Goal: Check status: Check status

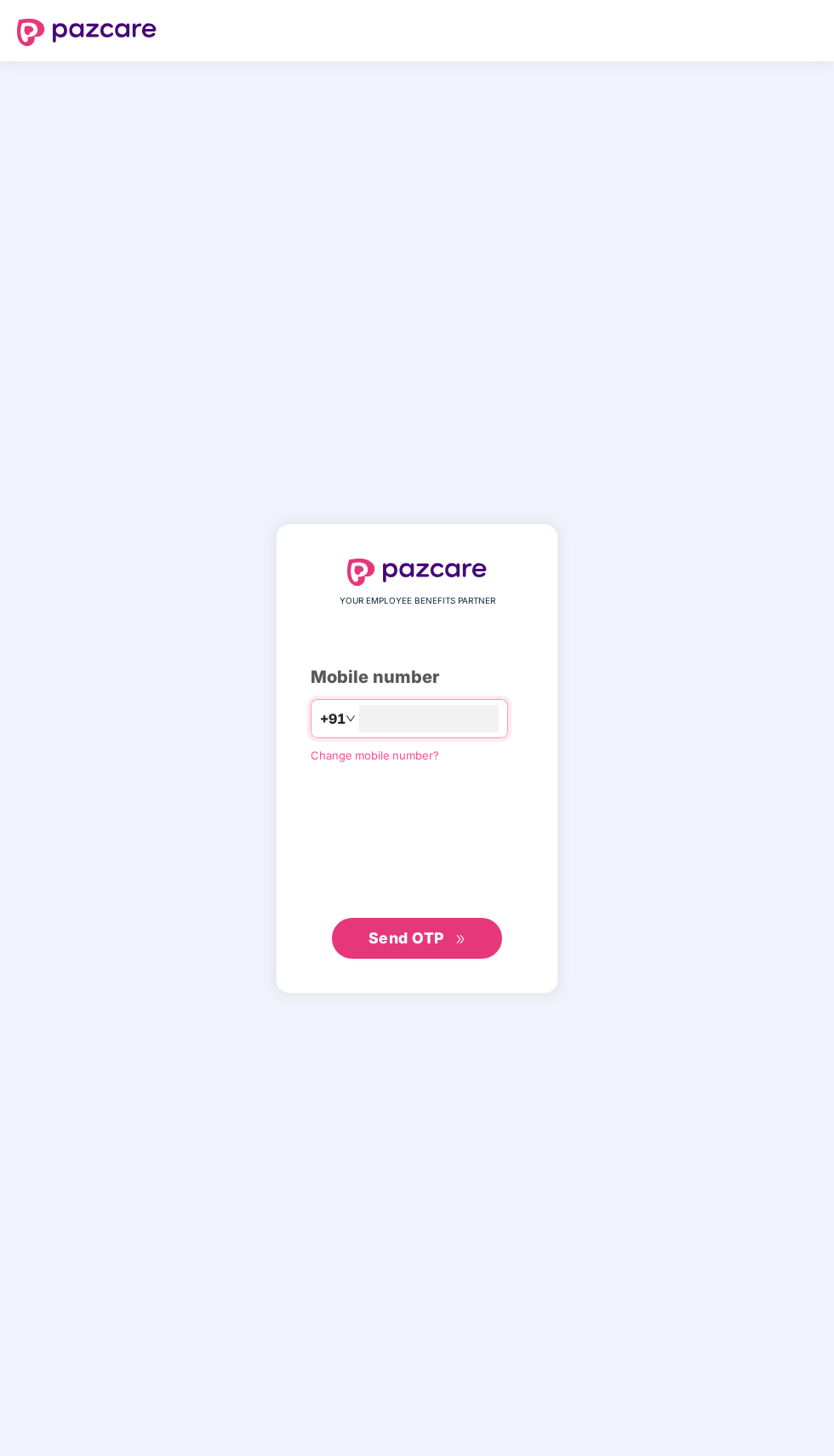
click at [453, 732] on input "number" at bounding box center [428, 718] width 139 height 27
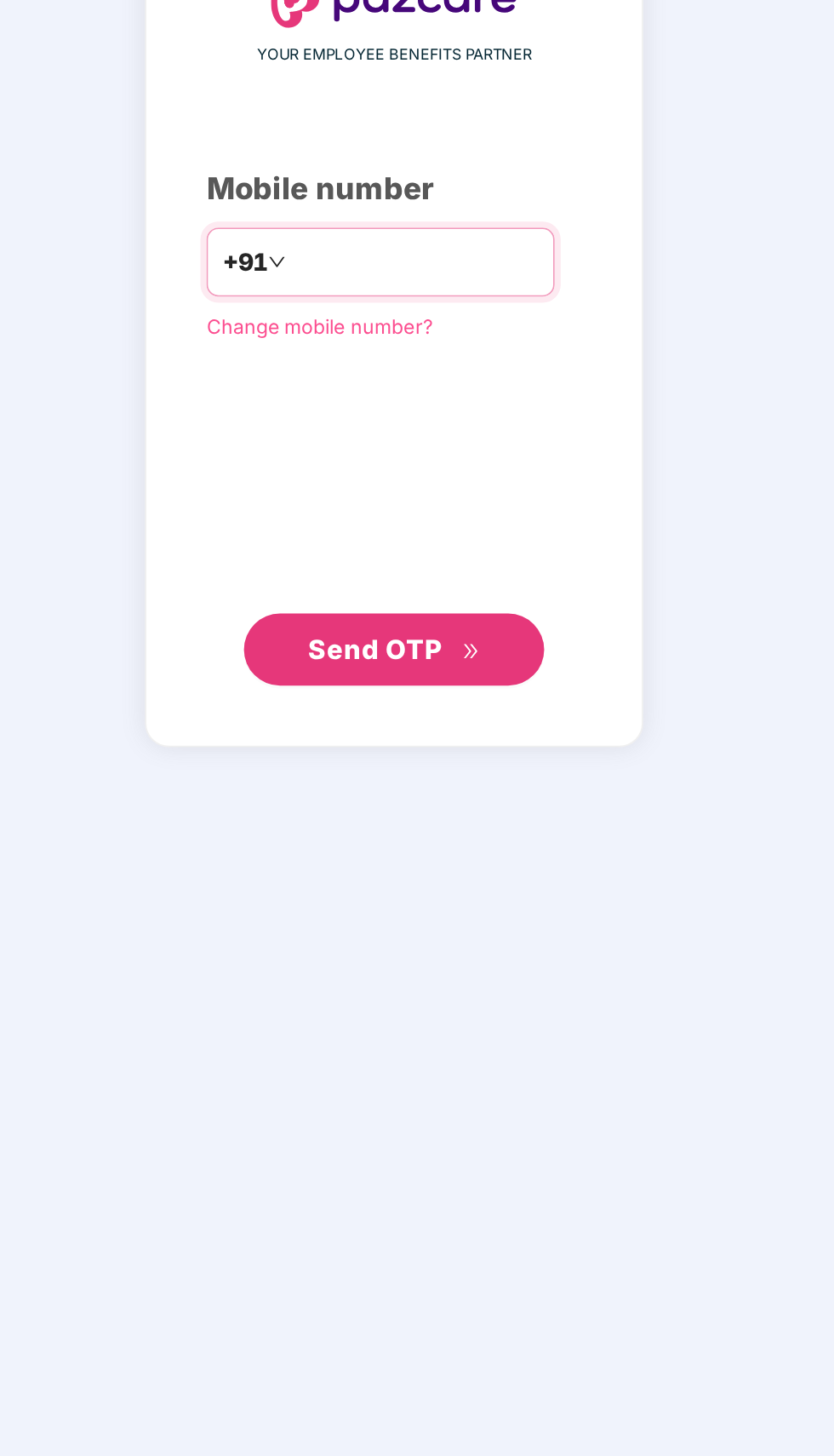
type input "**********"
click at [449, 950] on span "Send OTP" at bounding box center [417, 938] width 98 height 24
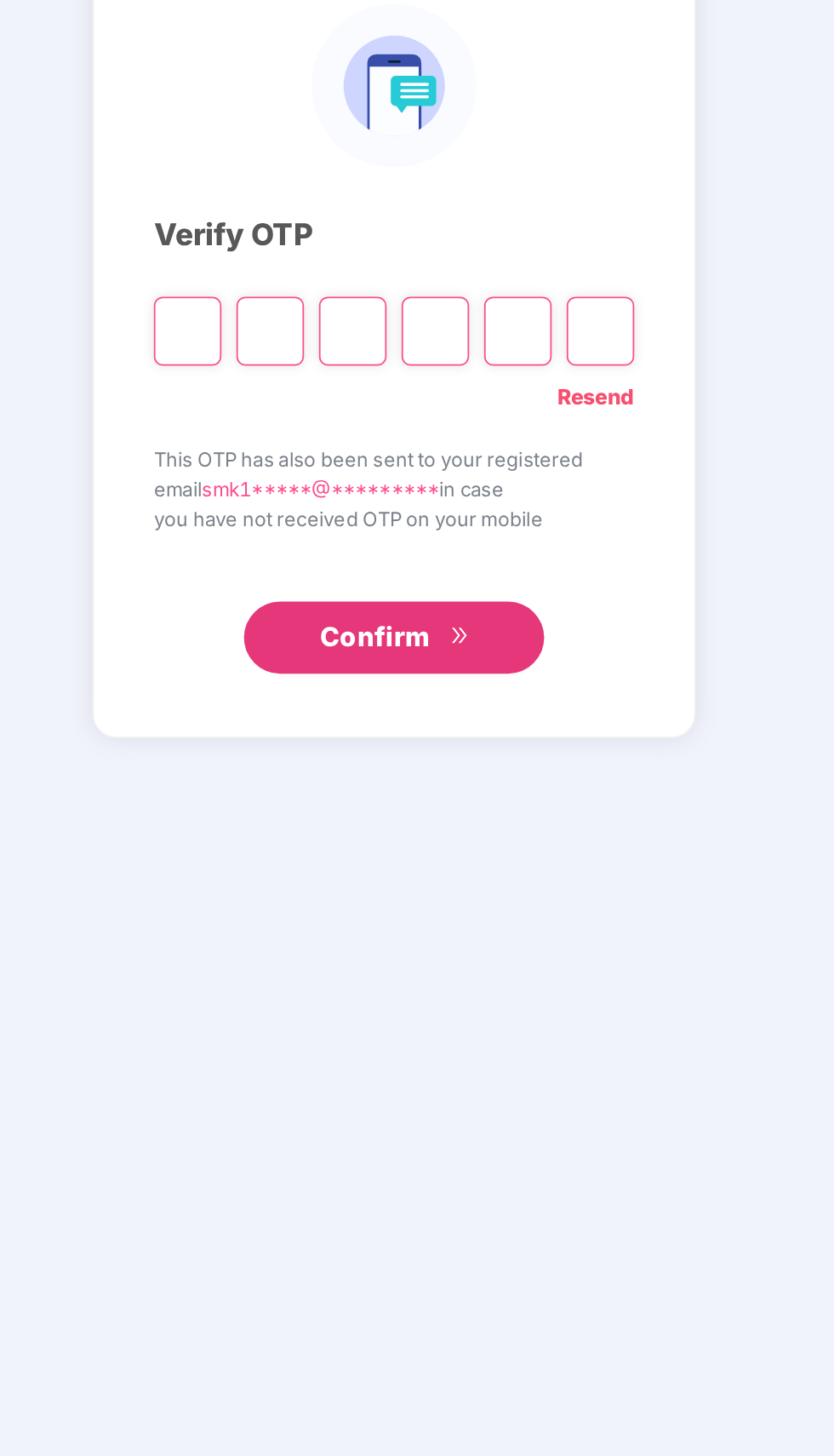
scroll to position [5, 0]
type input "*"
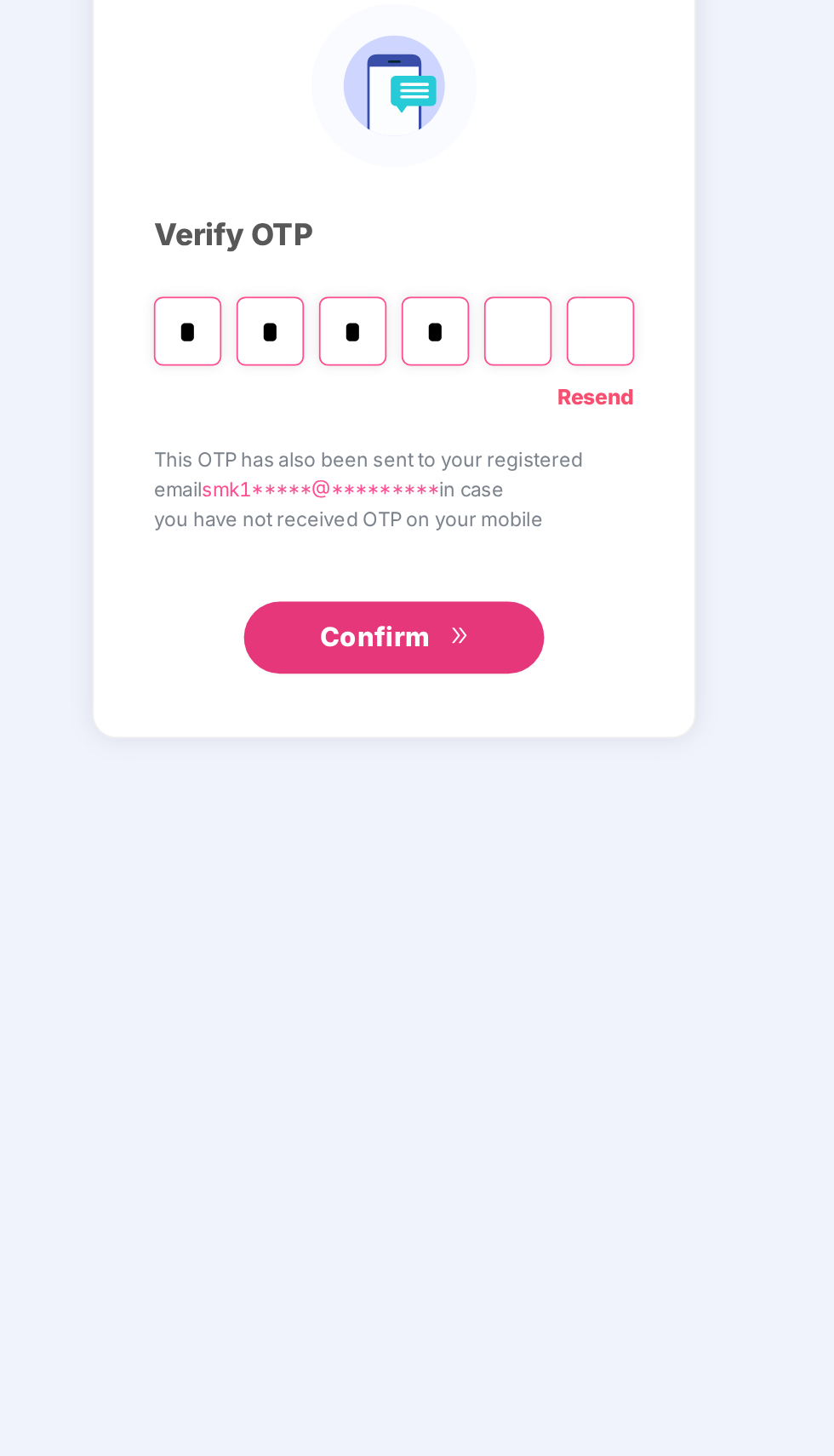
type input "*"
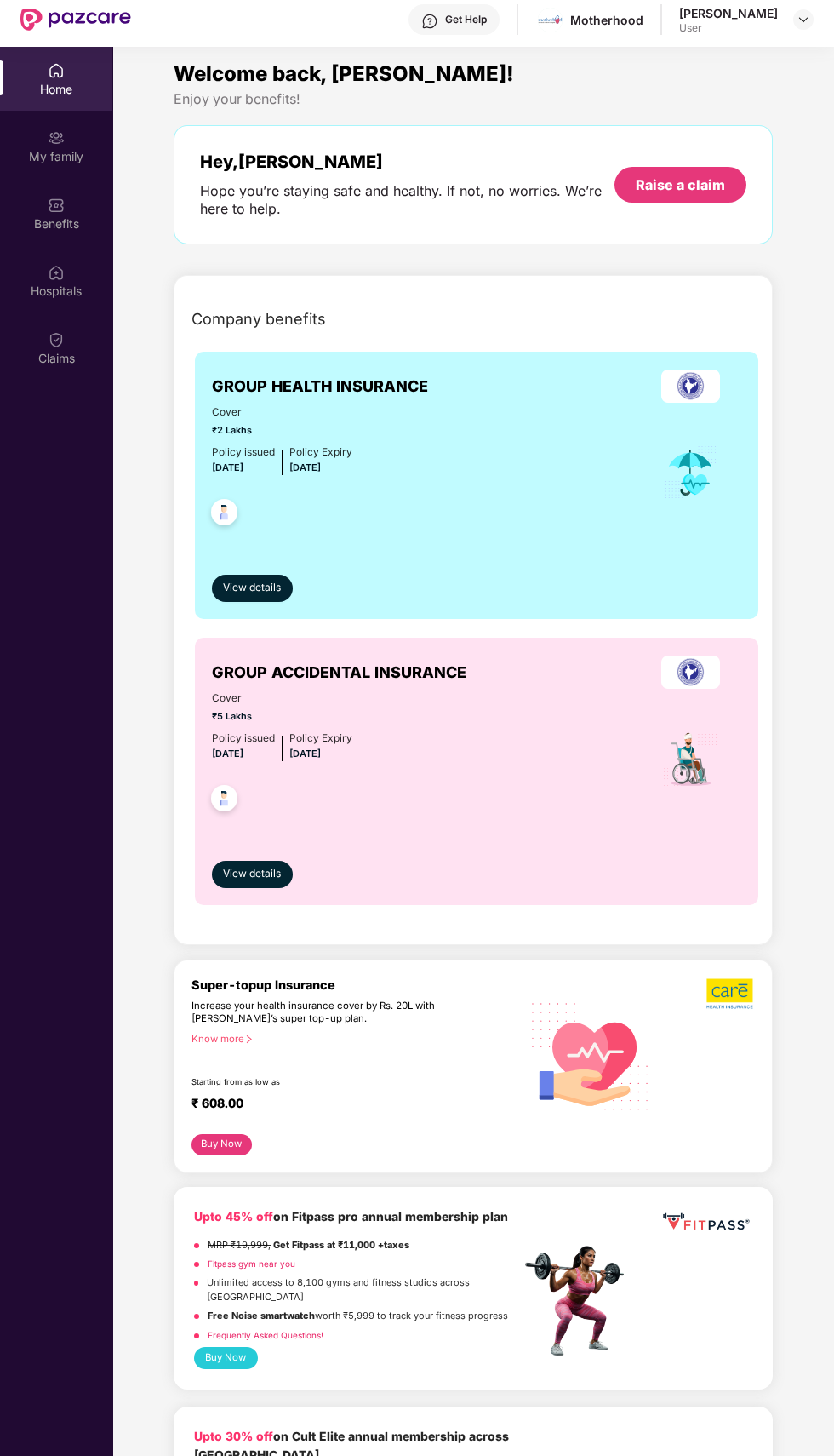
scroll to position [35, 0]
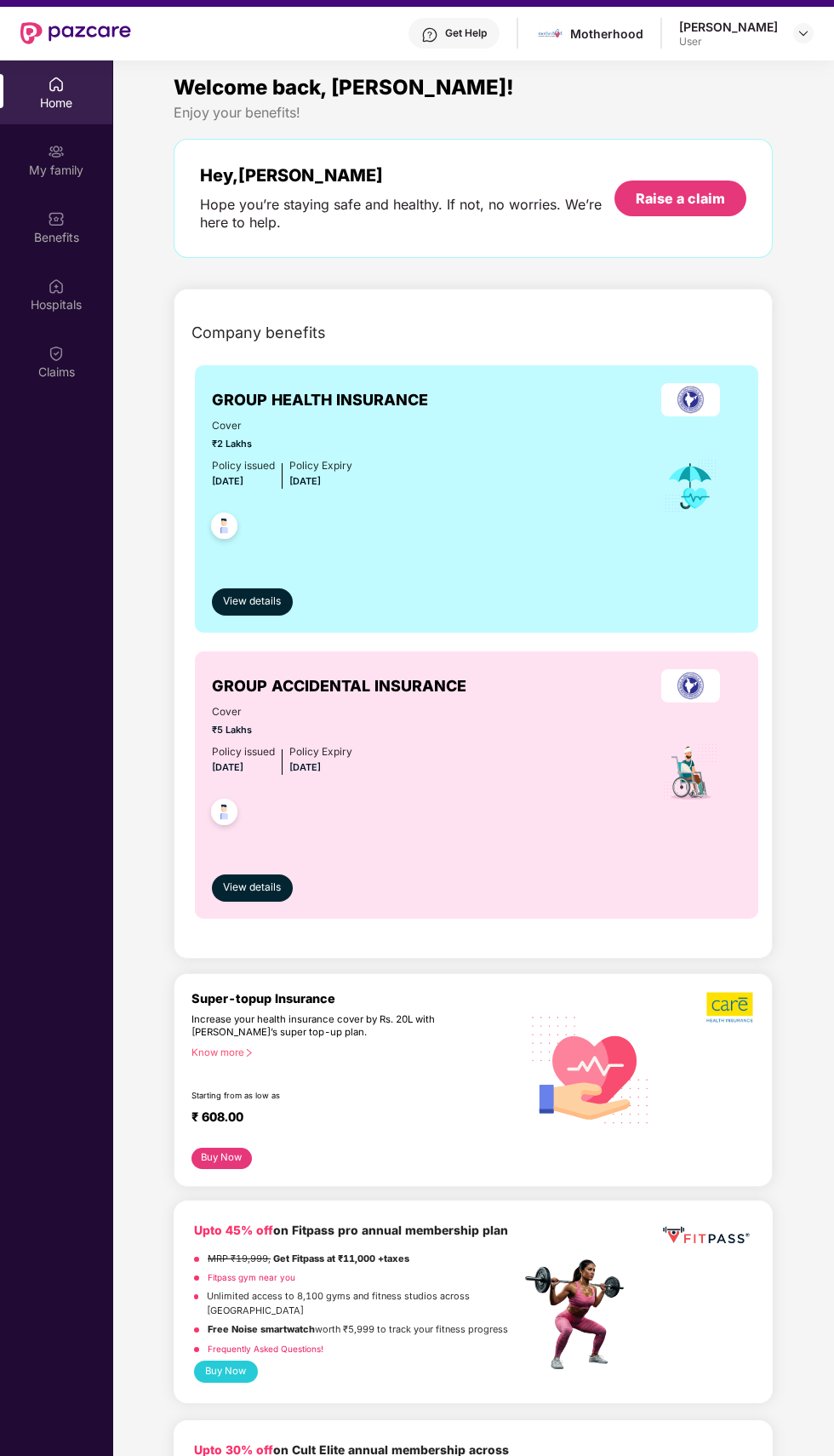
click at [57, 353] on img at bounding box center [56, 353] width 17 height 17
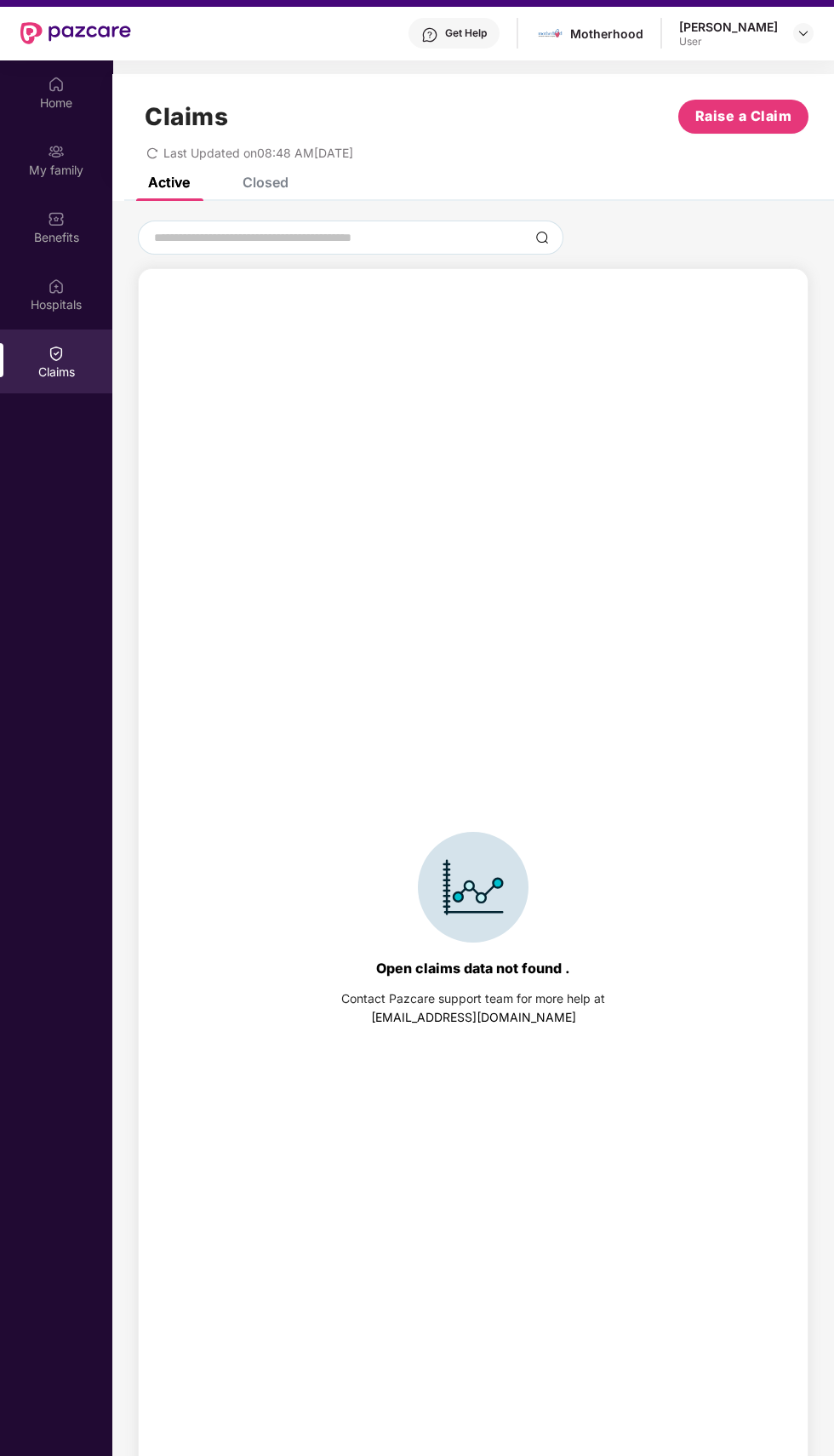
click at [282, 176] on div "Claims Raise a Claim Last Updated on 08:48 AM, 05 Sep 2025" at bounding box center [473, 125] width 722 height 103
click at [269, 177] on div "Closed" at bounding box center [265, 181] width 46 height 17
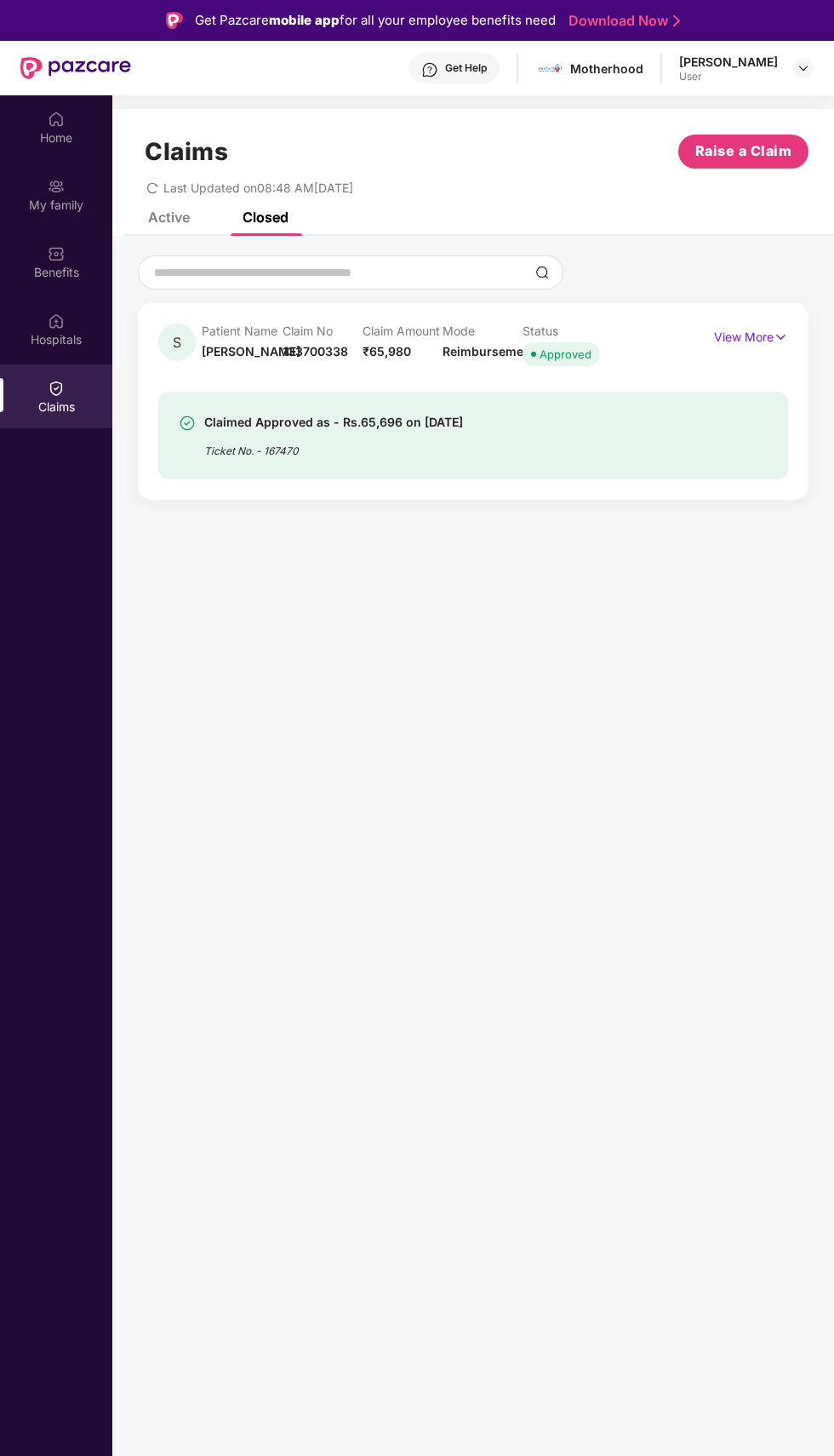
click at [755, 337] on p "View More" at bounding box center [750, 335] width 74 height 23
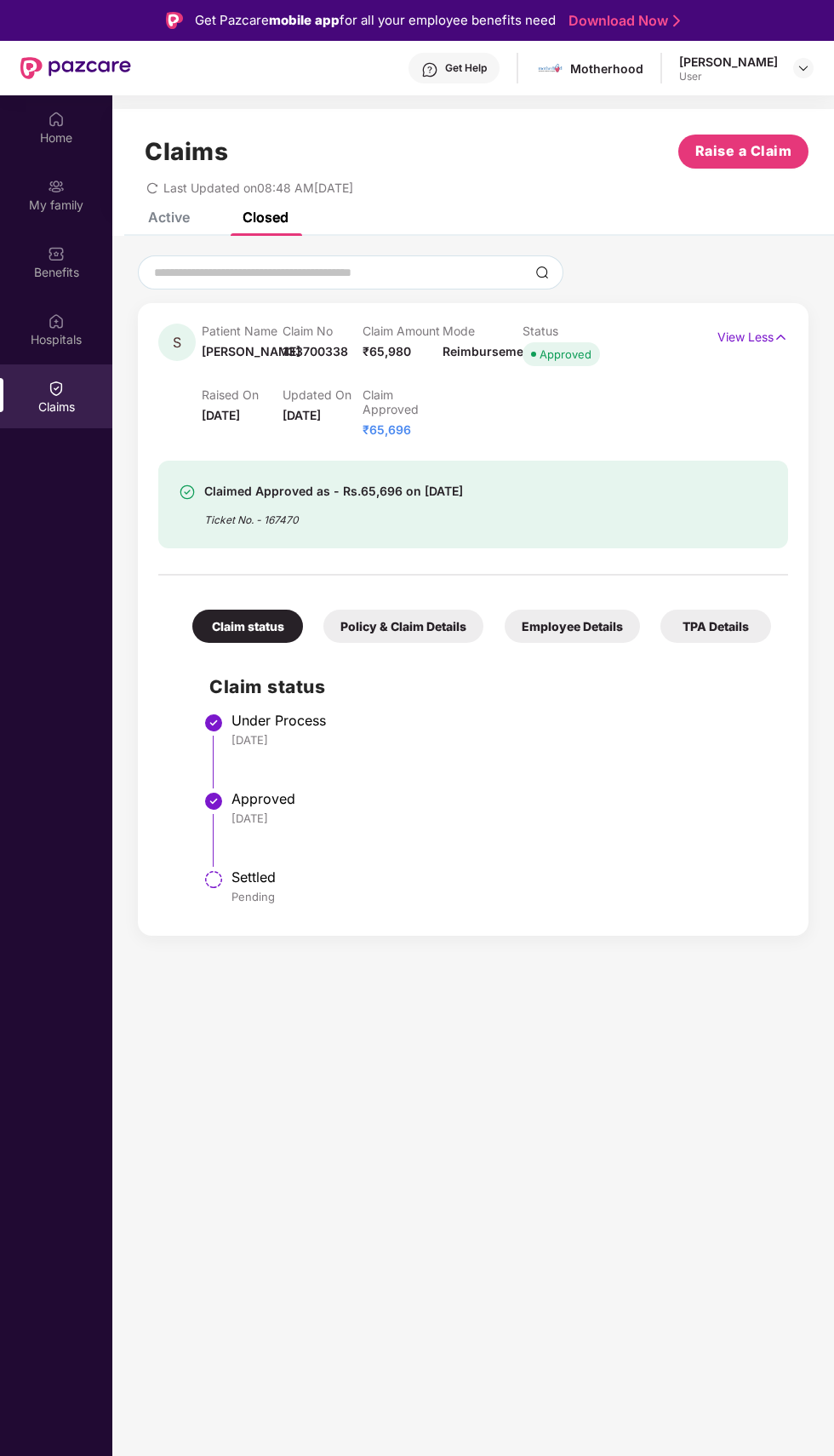
click at [565, 68] on span at bounding box center [550, 68] width 30 height 30
click at [487, 68] on div "Get Help" at bounding box center [466, 67] width 42 height 14
click at [511, 1081] on section "Claims Raise a Claim Last Updated on 08:48 AM, 05 Sep 2025 Active Closed Open c…" at bounding box center [473, 823] width 722 height 1456
copy span "133700338"
click at [411, 623] on div "Policy & Claim Details" at bounding box center [404, 626] width 160 height 33
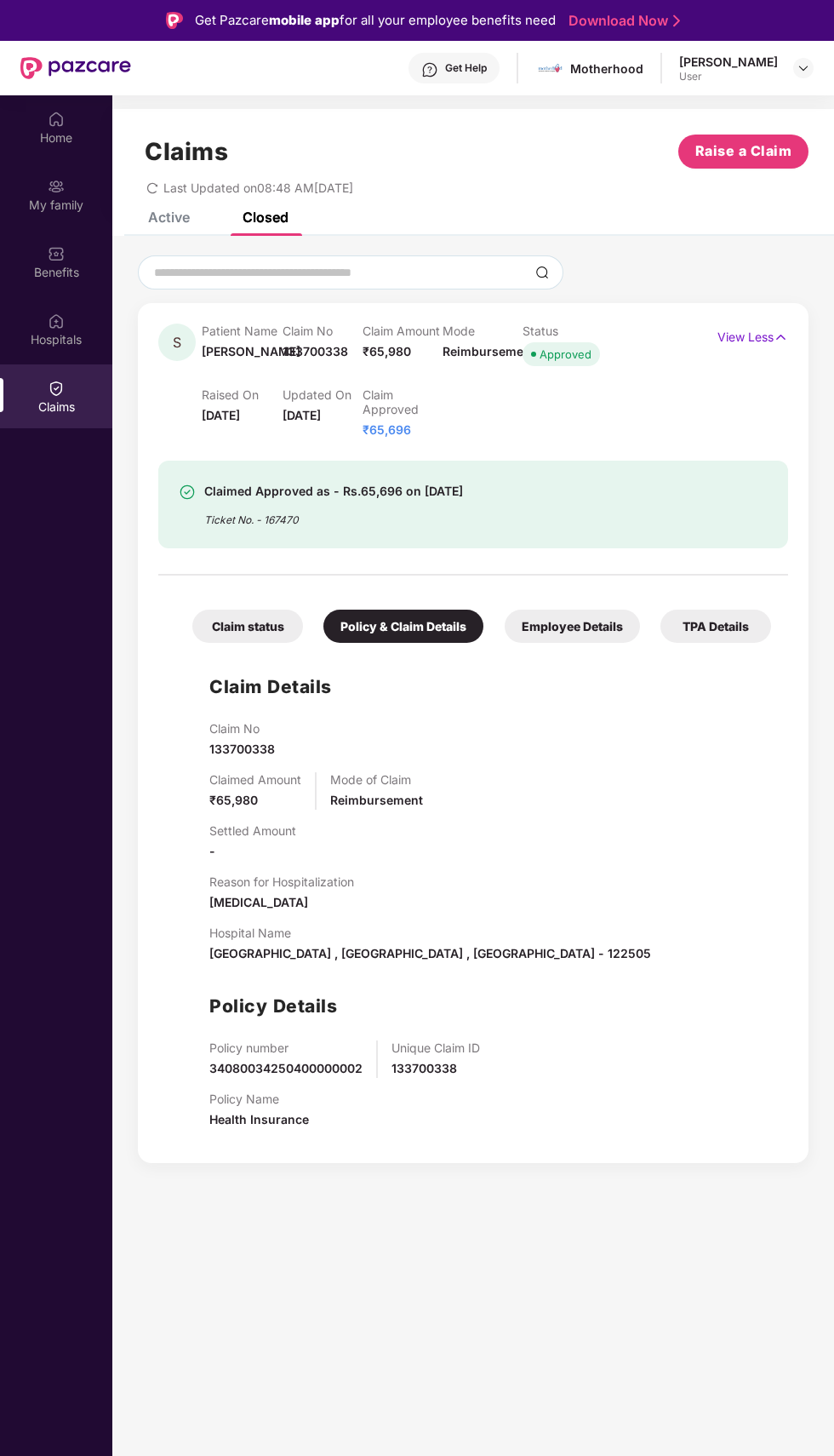
click at [595, 630] on div "Employee Details" at bounding box center [572, 626] width 135 height 33
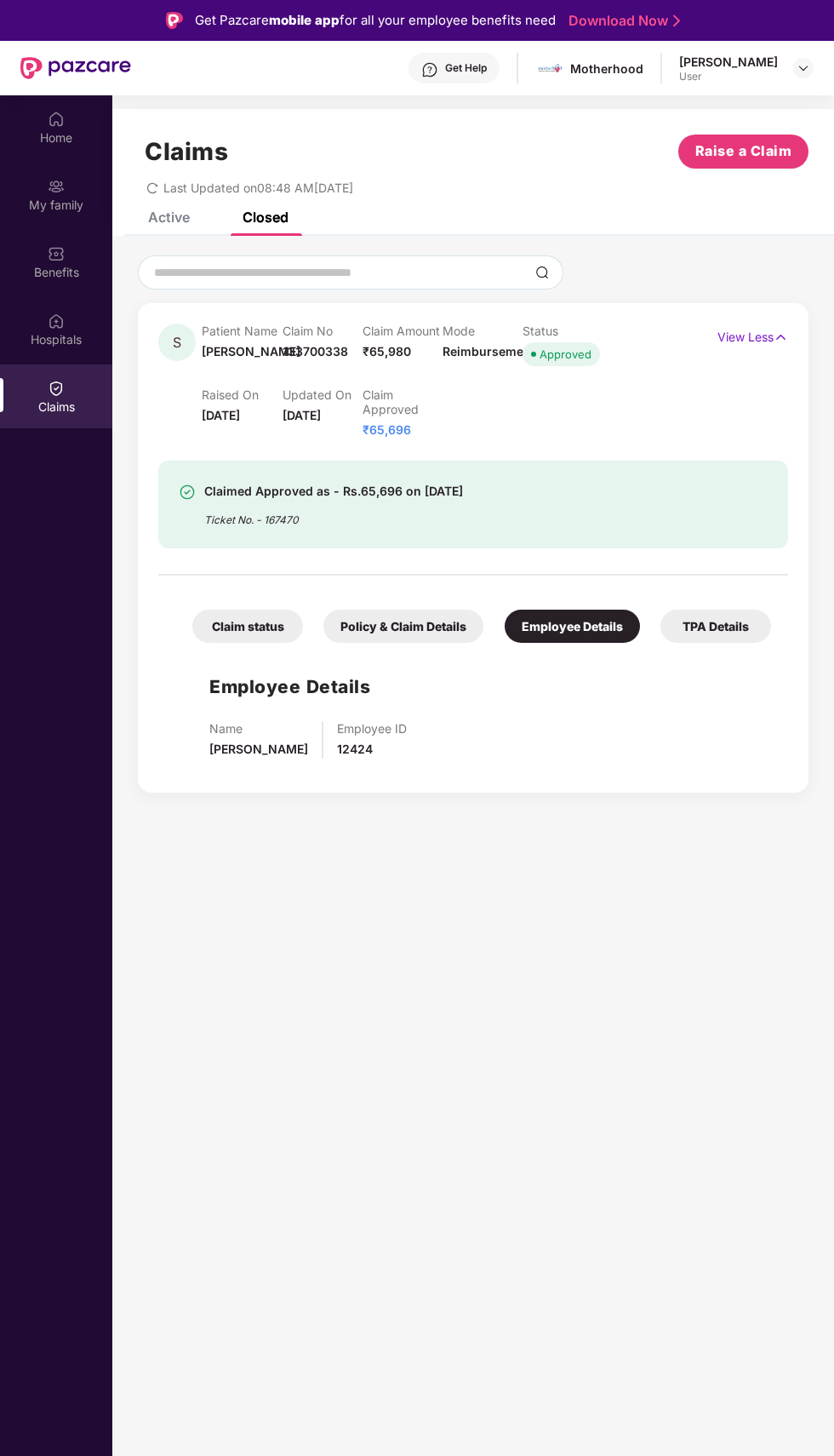
click at [716, 625] on div "TPA Details" at bounding box center [716, 626] width 110 height 33
